Goal: Navigation & Orientation: Find specific page/section

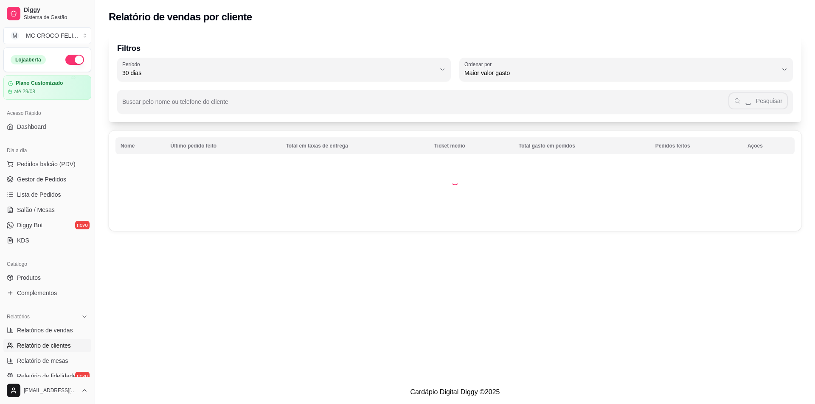
select select "30"
select select "HIGHEST_TOTAL_SPENT_WITH_ORDERS"
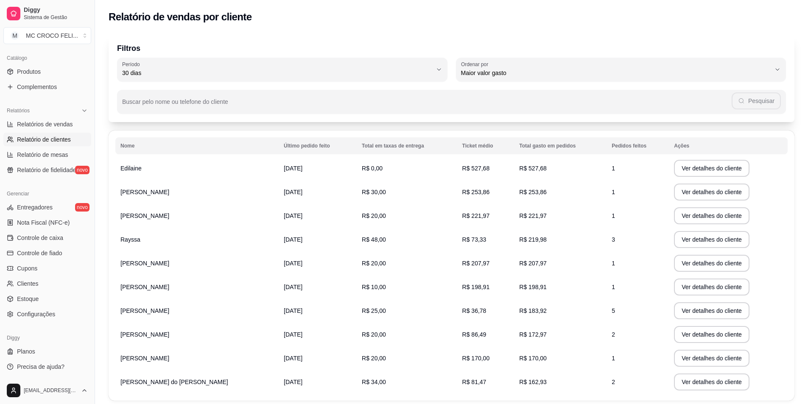
click at [57, 145] on link "Relatório de clientes" at bounding box center [47, 140] width 88 height 14
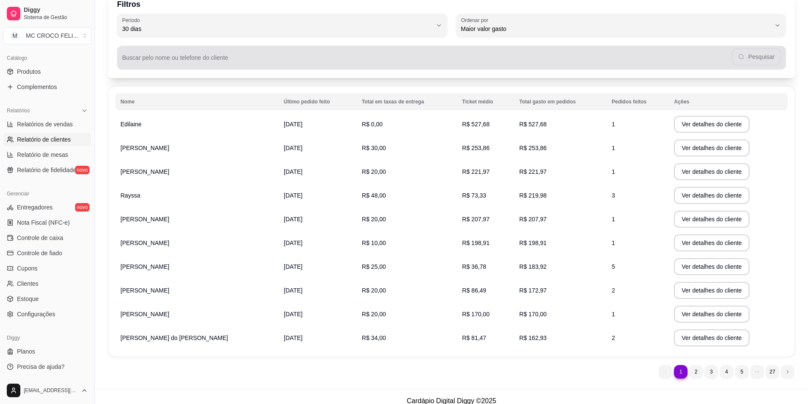
scroll to position [53, 0]
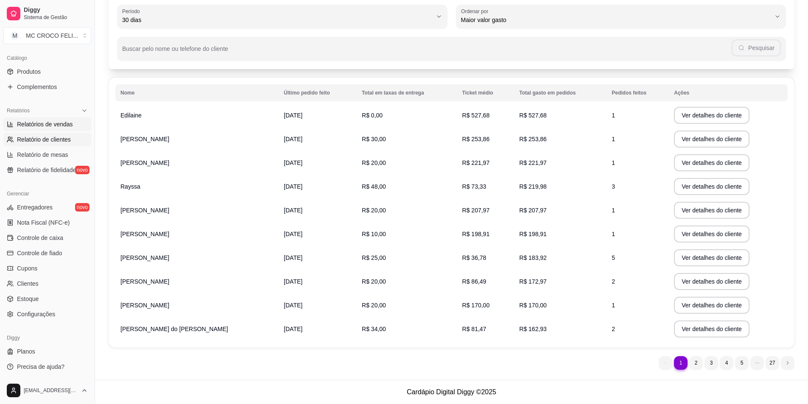
click at [48, 129] on link "Relatórios de vendas" at bounding box center [47, 125] width 88 height 14
select select "ALL"
select select "0"
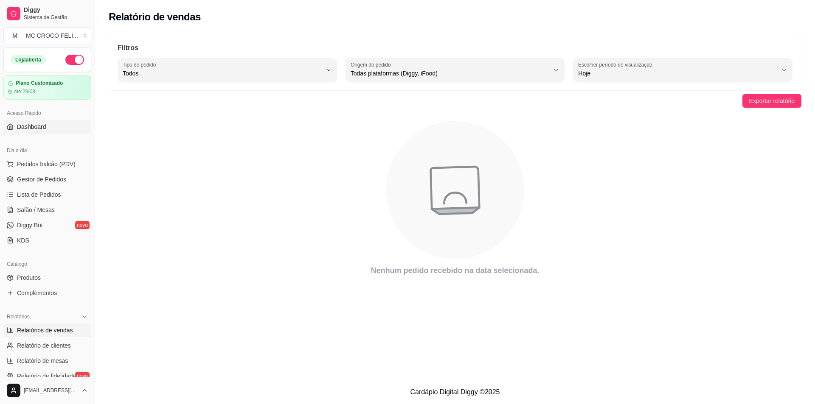
click at [45, 131] on link "Dashboard" at bounding box center [47, 127] width 88 height 14
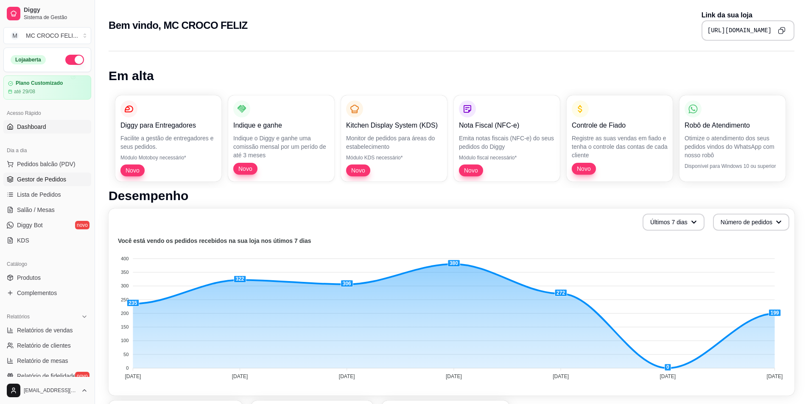
click at [57, 176] on span "Gestor de Pedidos" at bounding box center [41, 179] width 49 height 8
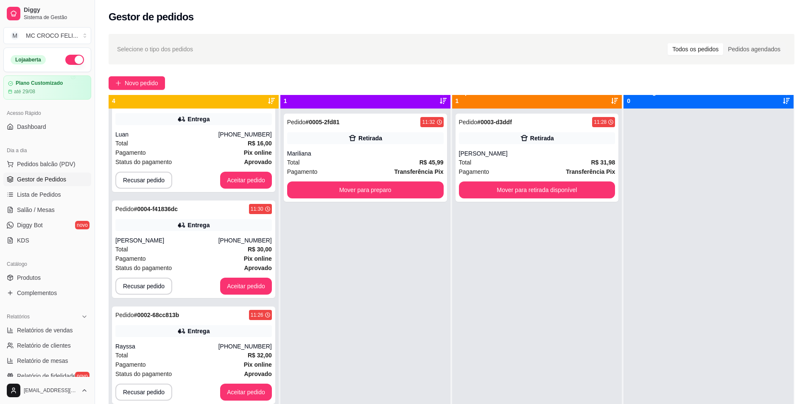
scroll to position [24, 0]
